Goal: Check status: Check status

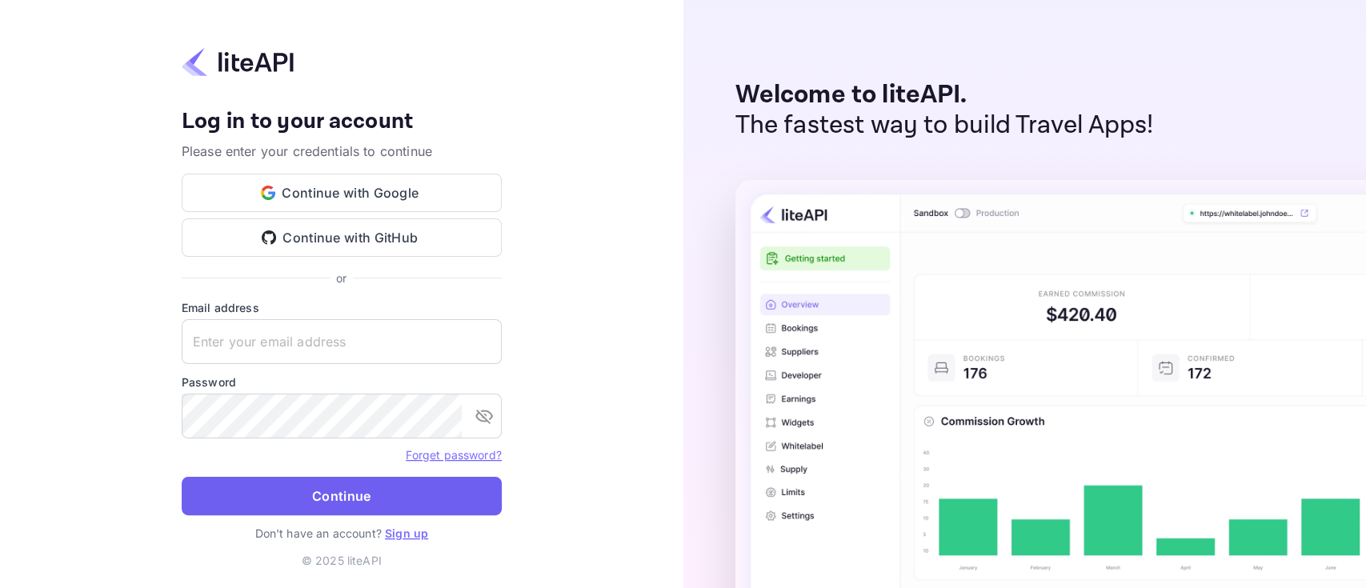
type input "n.valbusa+revolutcs@nuitee.com"
click at [330, 488] on button "Continue" at bounding box center [342, 496] width 320 height 38
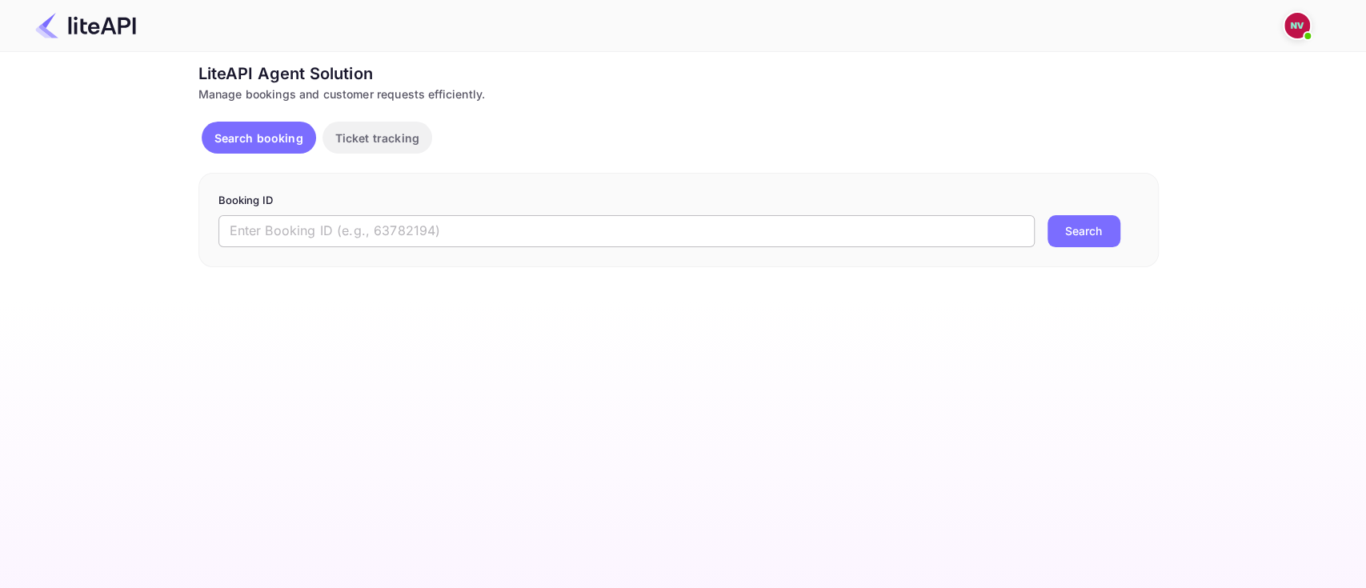
click at [506, 233] on input "text" at bounding box center [626, 231] width 816 height 32
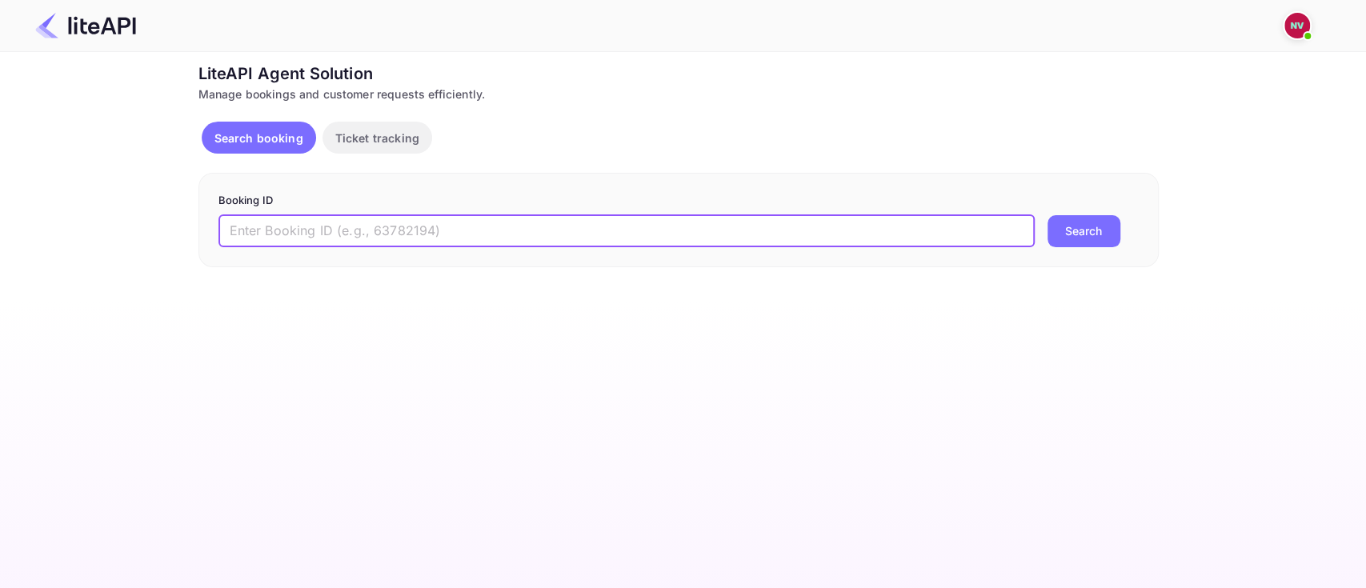
paste input "8752959"
type input "8752959"
click at [1047, 215] on button "Search" at bounding box center [1083, 231] width 73 height 32
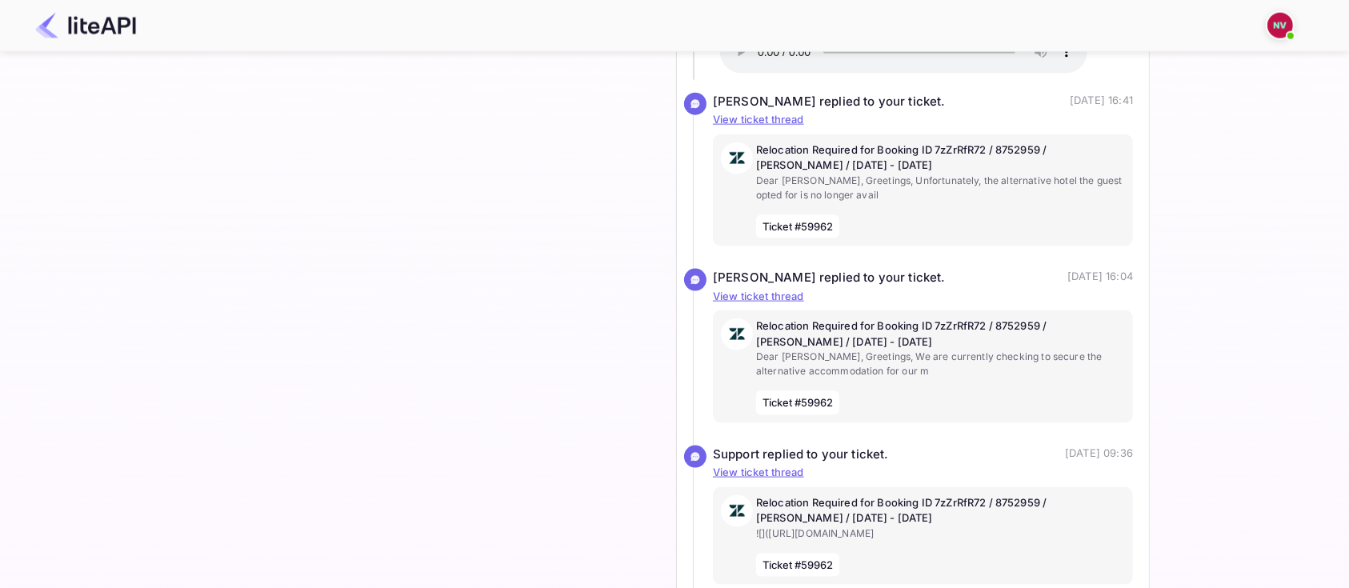
scroll to position [1917, 0]
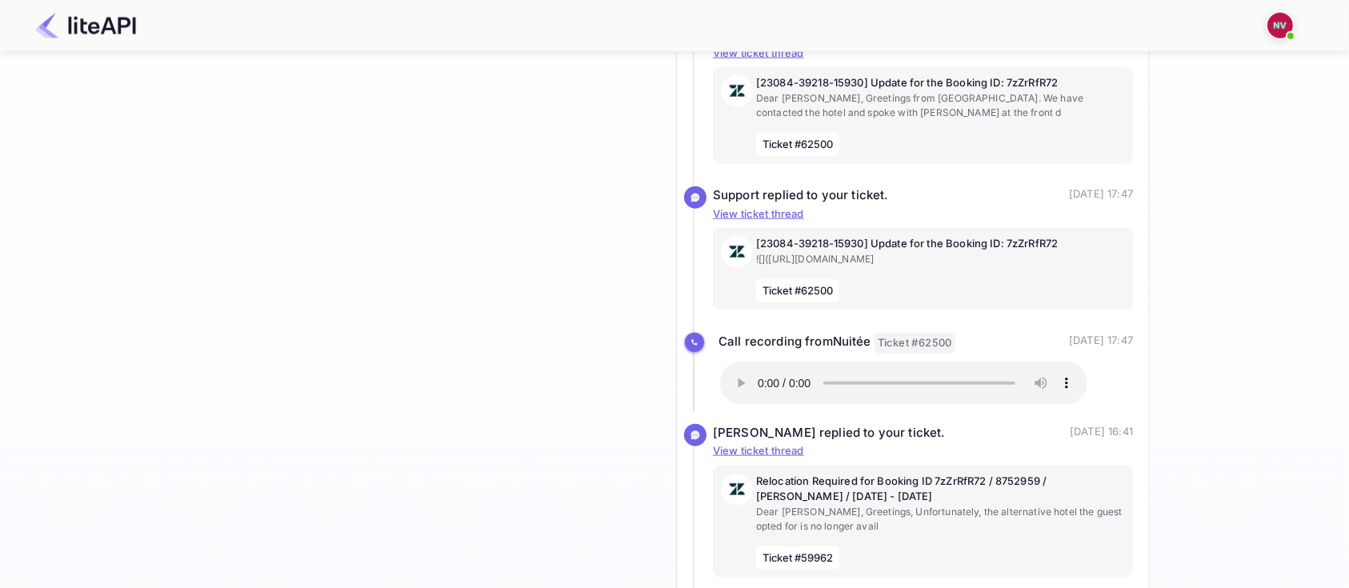
scroll to position [1761, 0]
